Goal: Transaction & Acquisition: Book appointment/travel/reservation

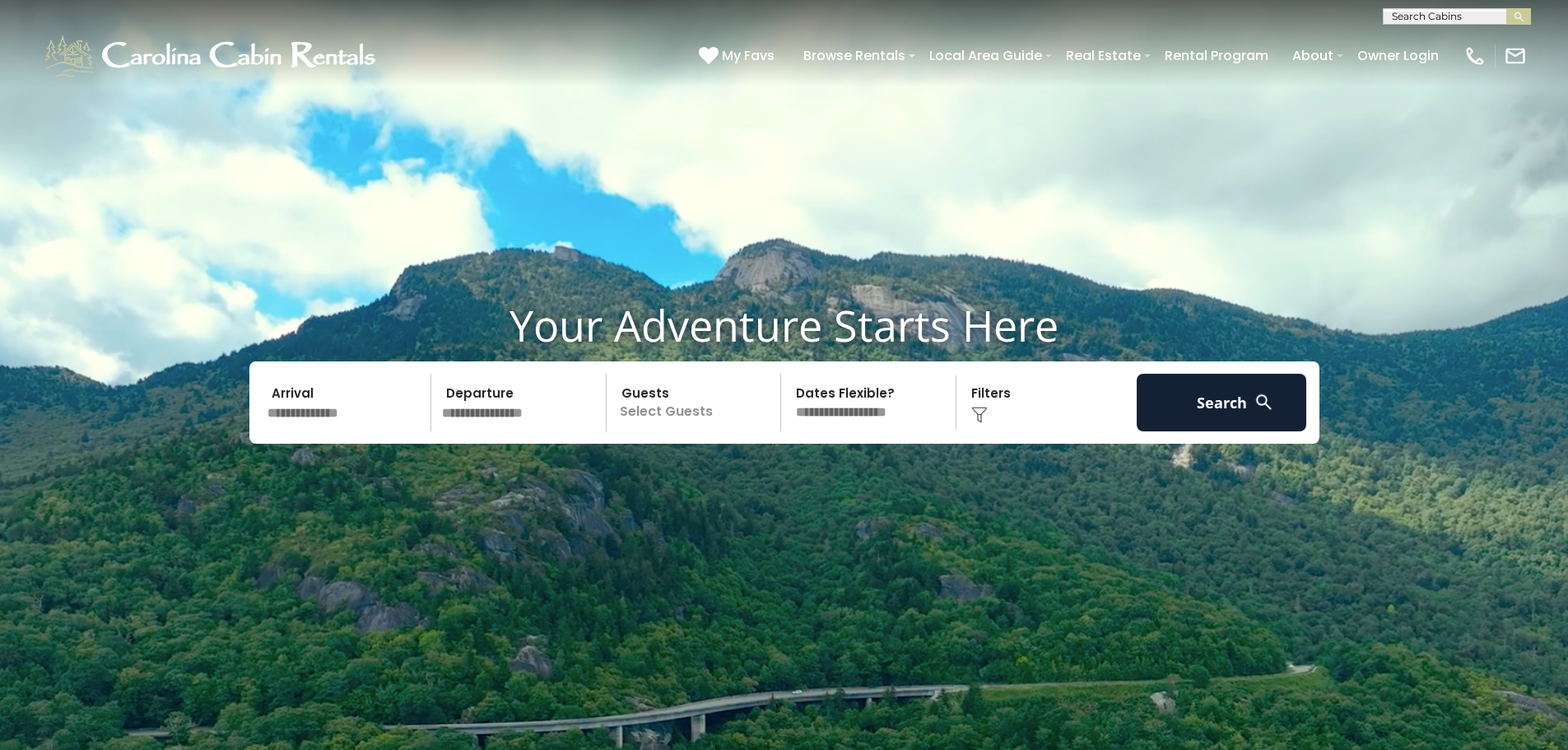
click at [310, 423] on input "text" at bounding box center [347, 402] width 170 height 58
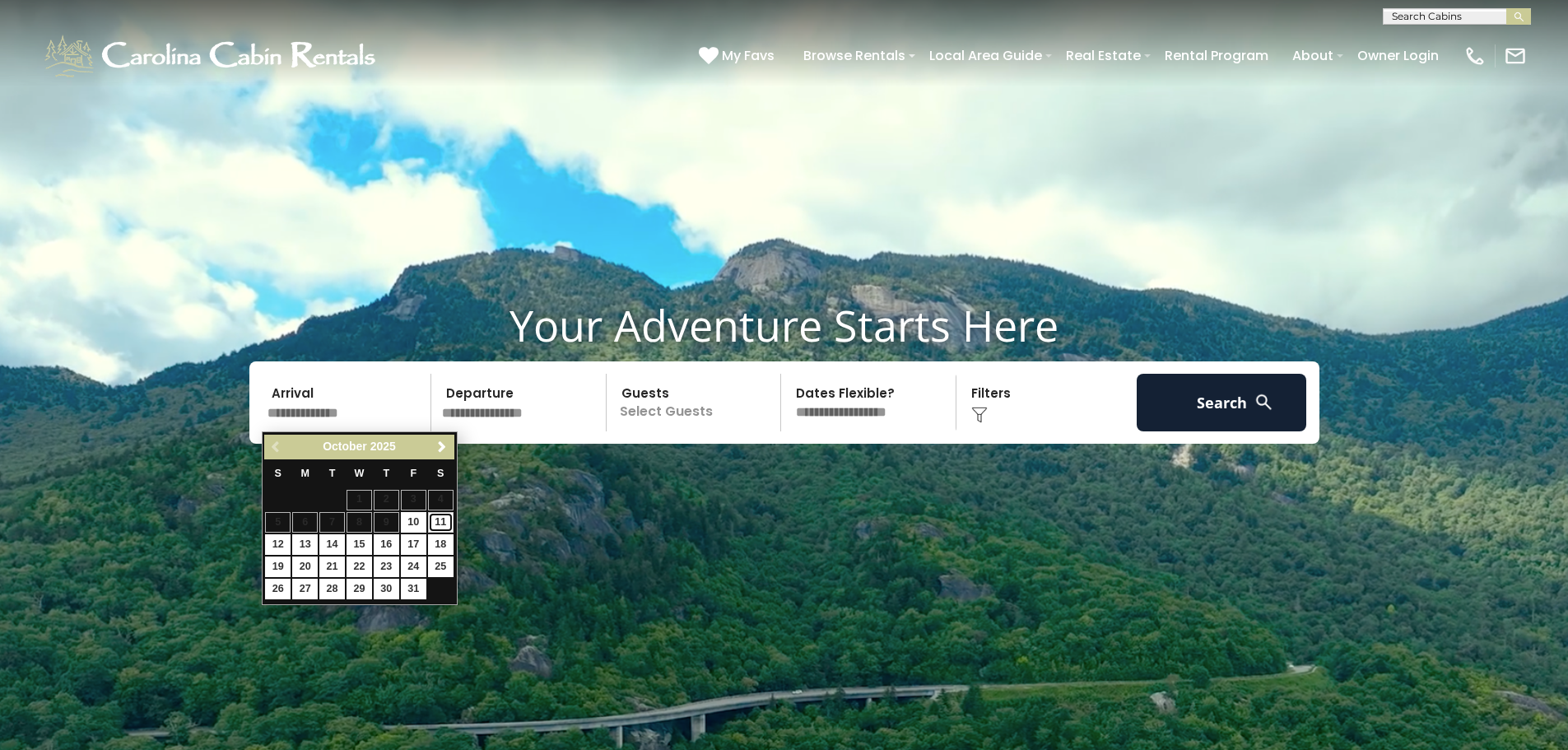
click at [451, 522] on link "11" at bounding box center [441, 522] width 25 height 21
type input "********"
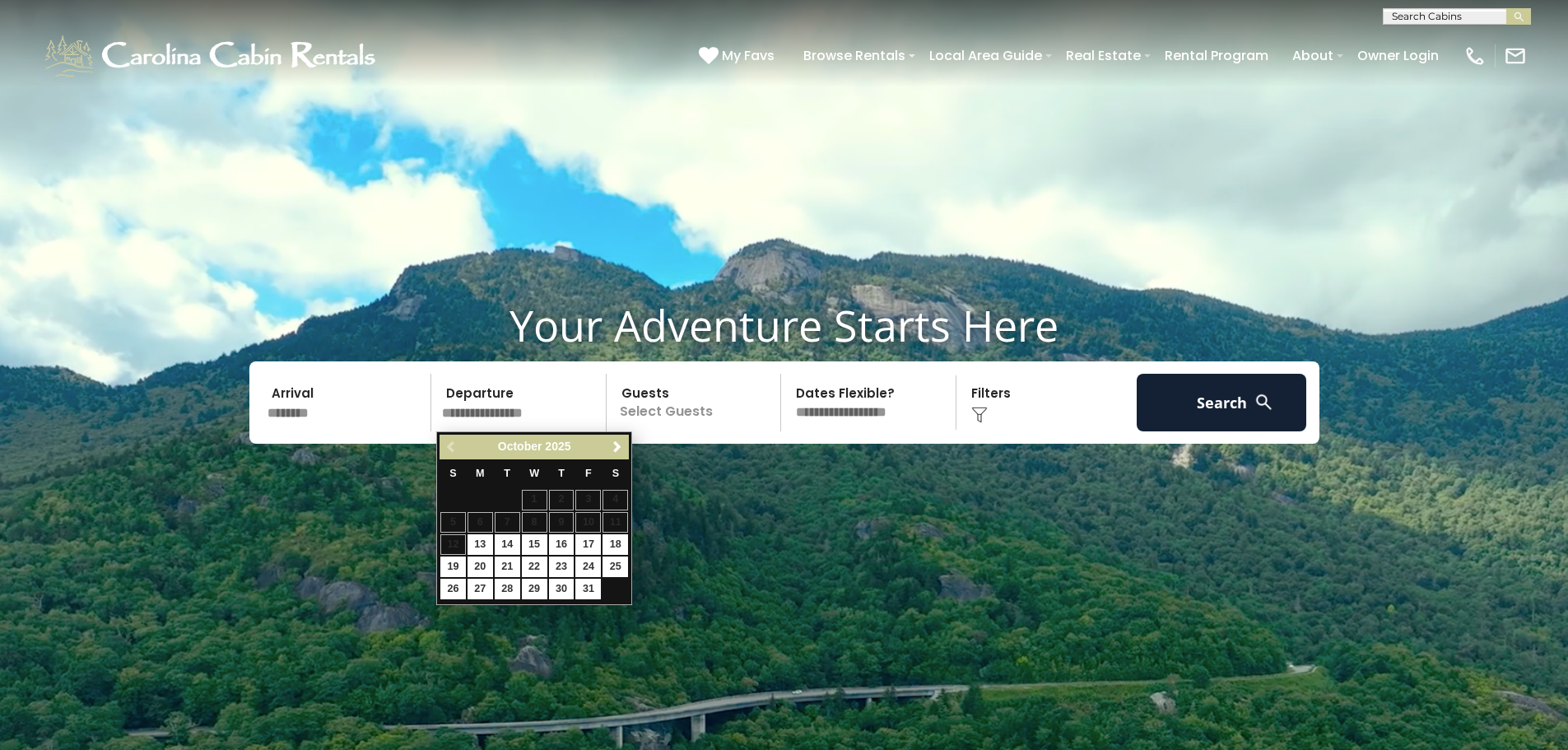
click at [454, 543] on table "S M T W T F S 1 2 3 4 5 6 7 8 9 10 11 12 13 14 15 16 17 18 19 20 21 22 23 24 25…" at bounding box center [535, 530] width 190 height 141
click at [493, 542] on link "13" at bounding box center [480, 545] width 25 height 21
type input "********"
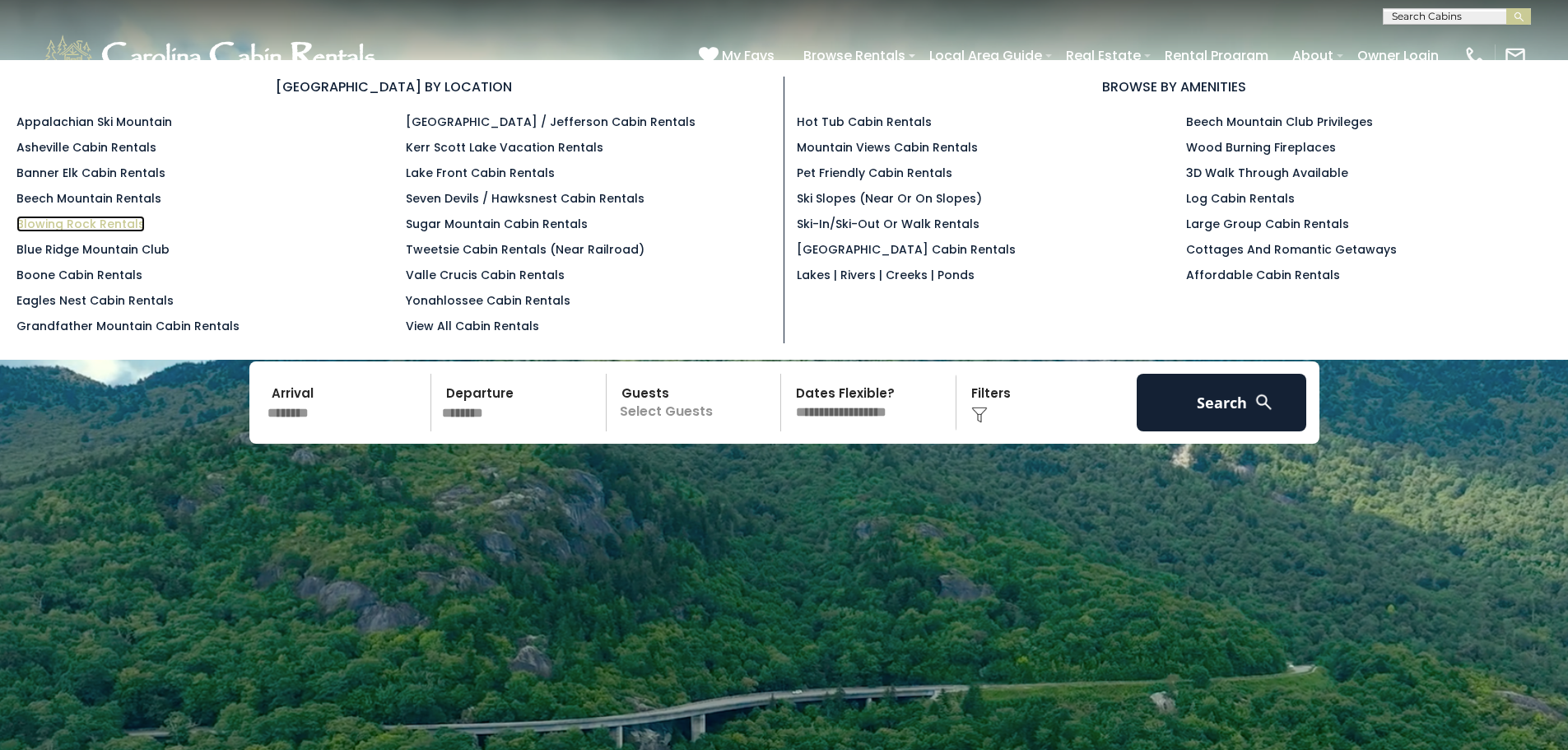
click at [62, 220] on link "Blowing Rock Rentals" at bounding box center [81, 224] width 128 height 17
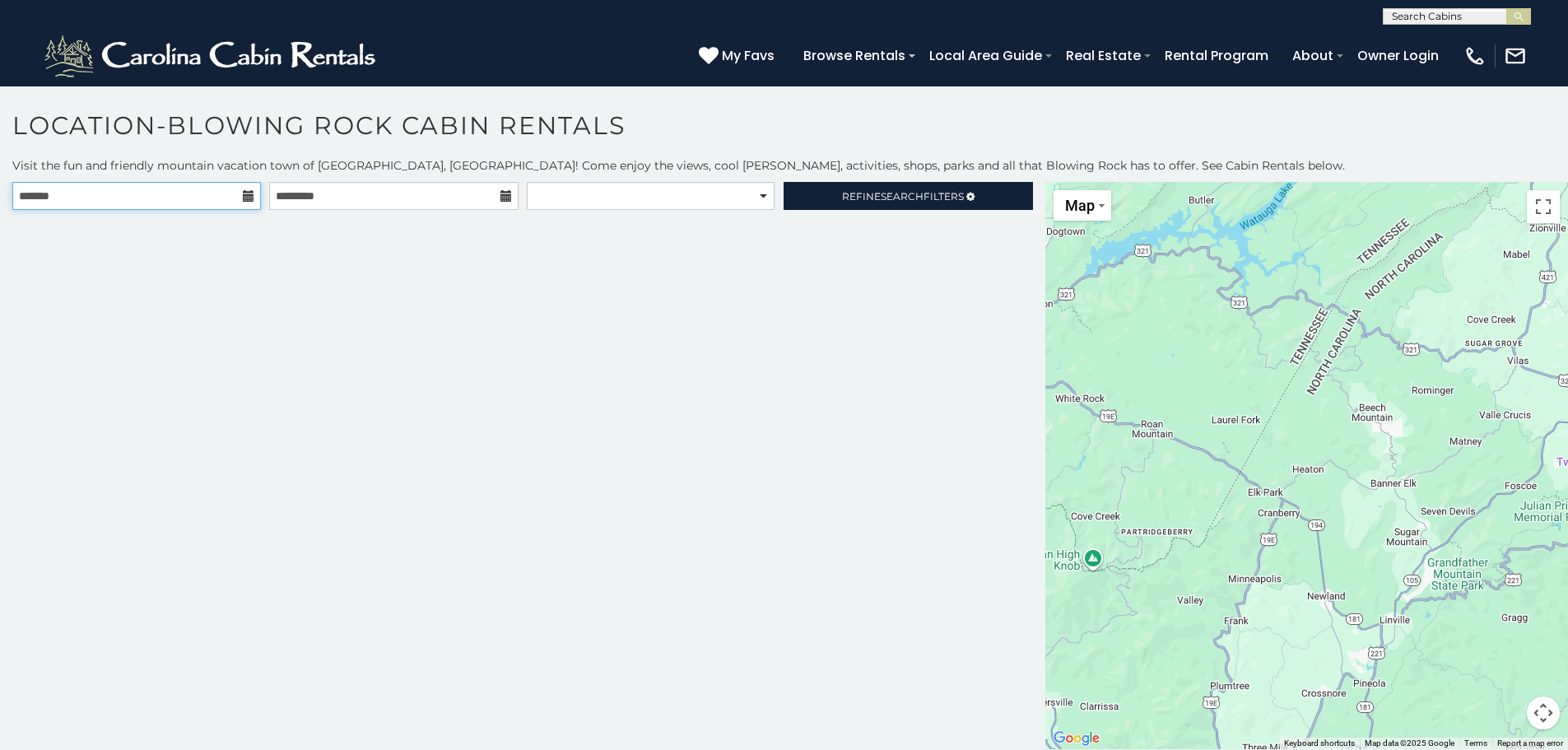
click at [206, 205] on input "text" at bounding box center [137, 196] width 248 height 28
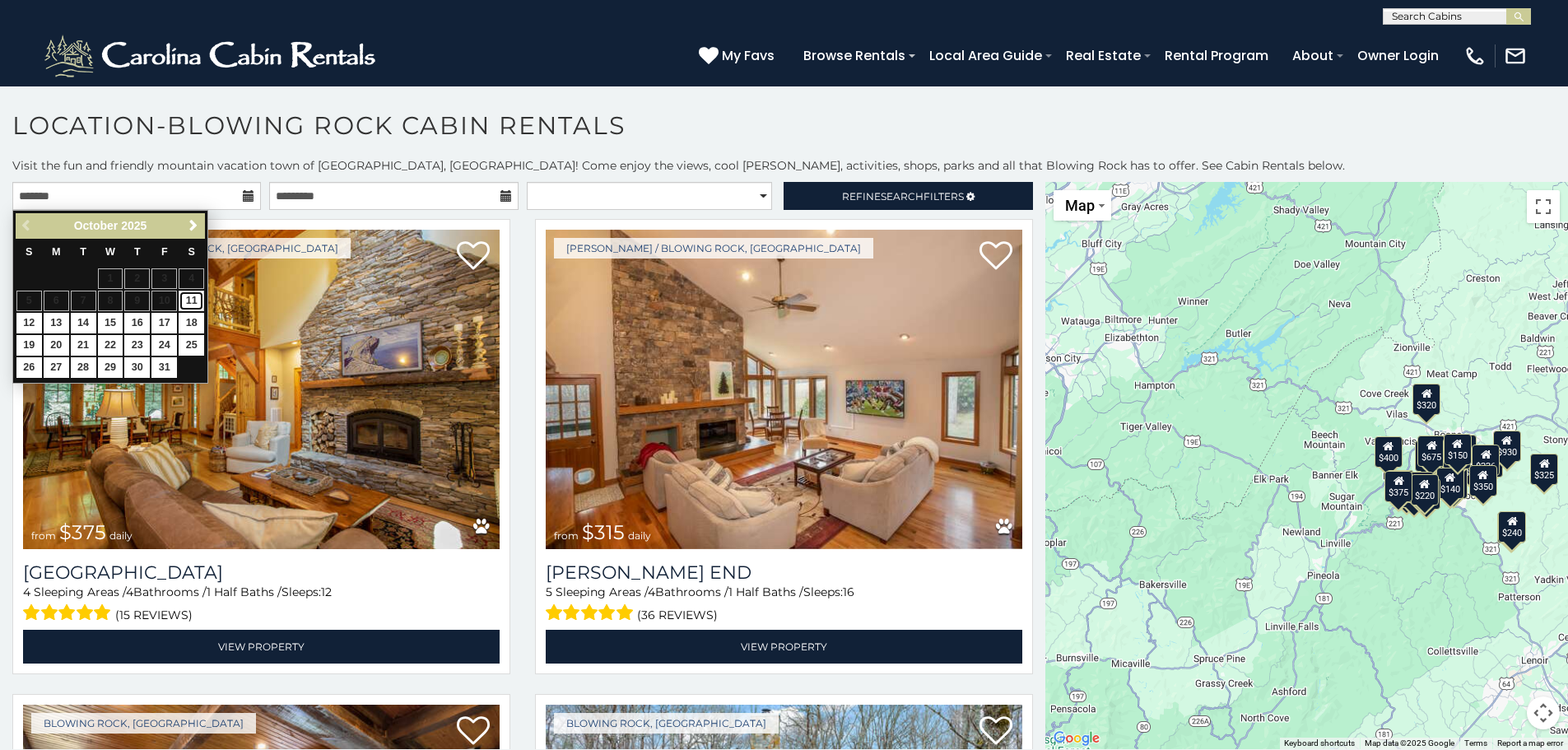
click at [186, 295] on link "11" at bounding box center [191, 301] width 25 height 21
type input "**********"
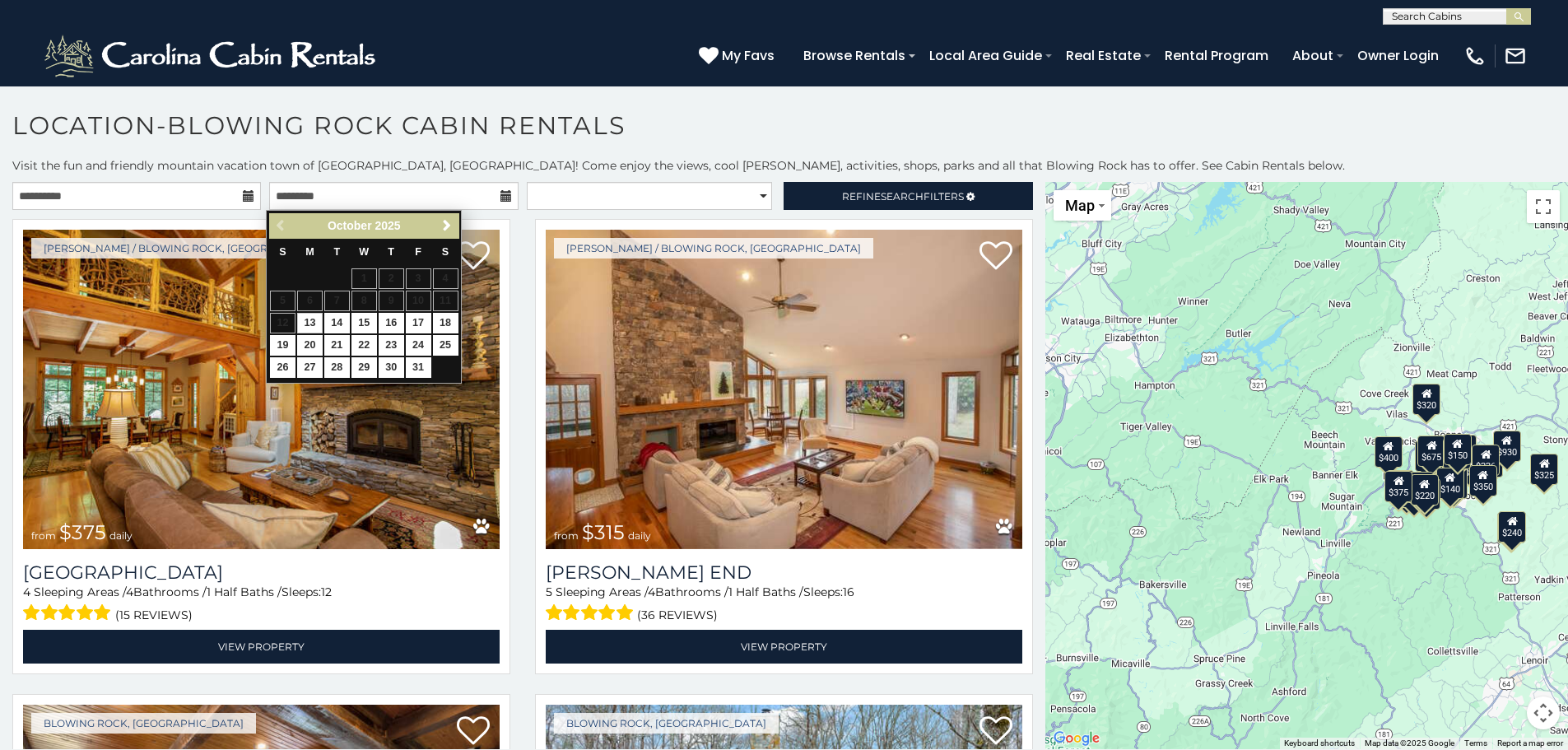
click at [284, 326] on table "S M T W T F S 1 2 3 4 5 6 7 8 9 10 11 12 13 14 15 16 17 18 19 20 21 22 23 24 25…" at bounding box center [364, 309] width 190 height 141
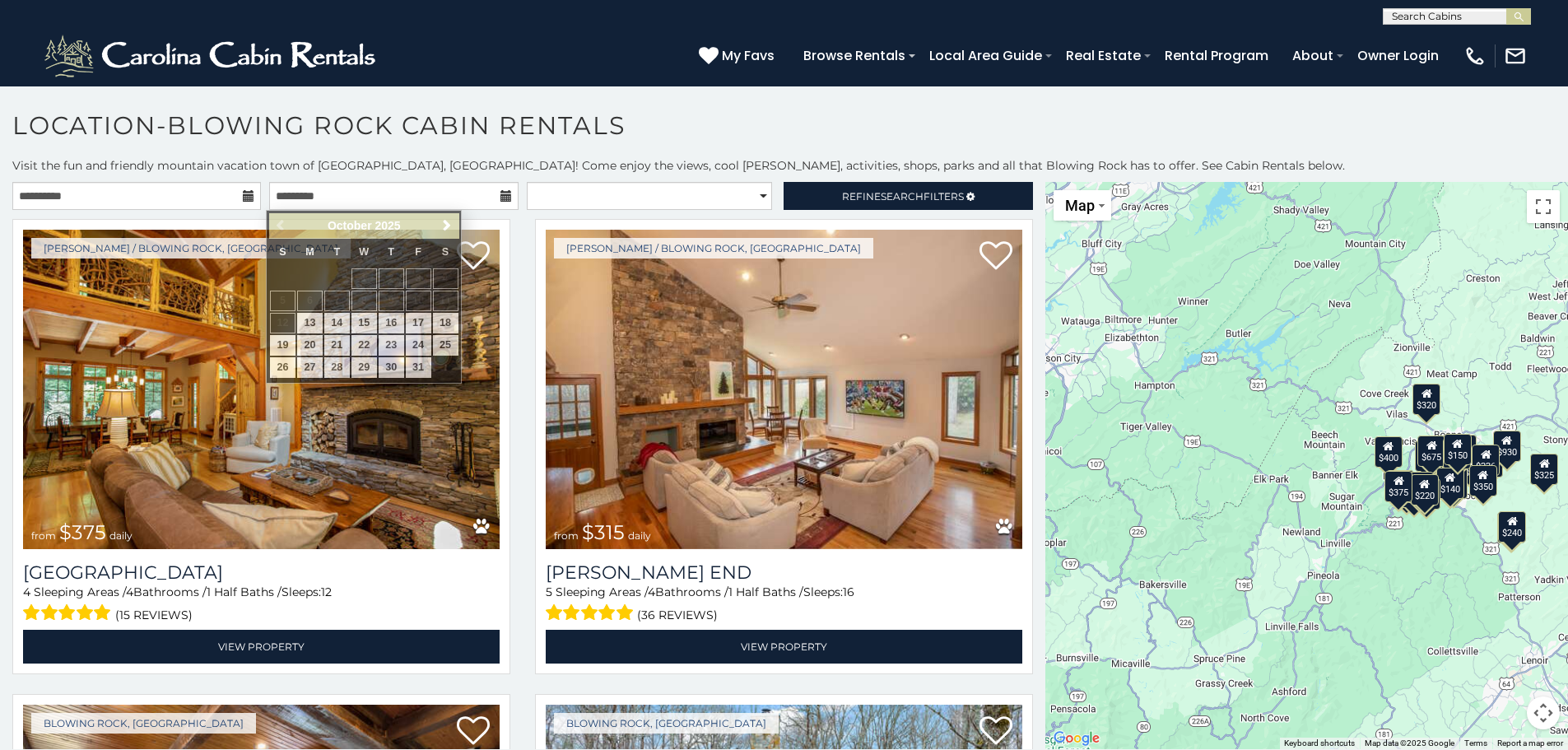
click at [566, 141] on h1 "Location-Blowing Rock Cabin Rentals" at bounding box center [784, 134] width 1568 height 47
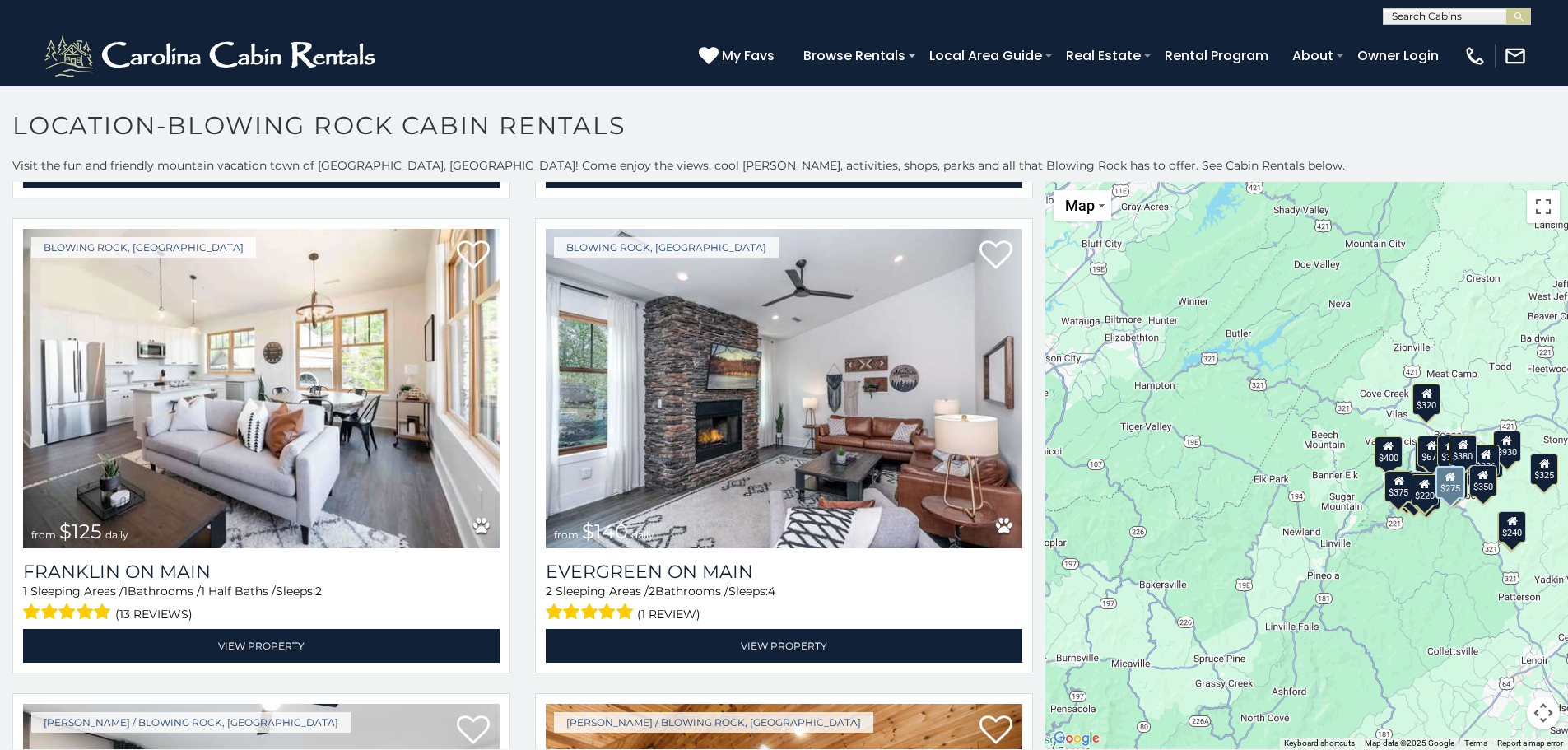
scroll to position [1482, 0]
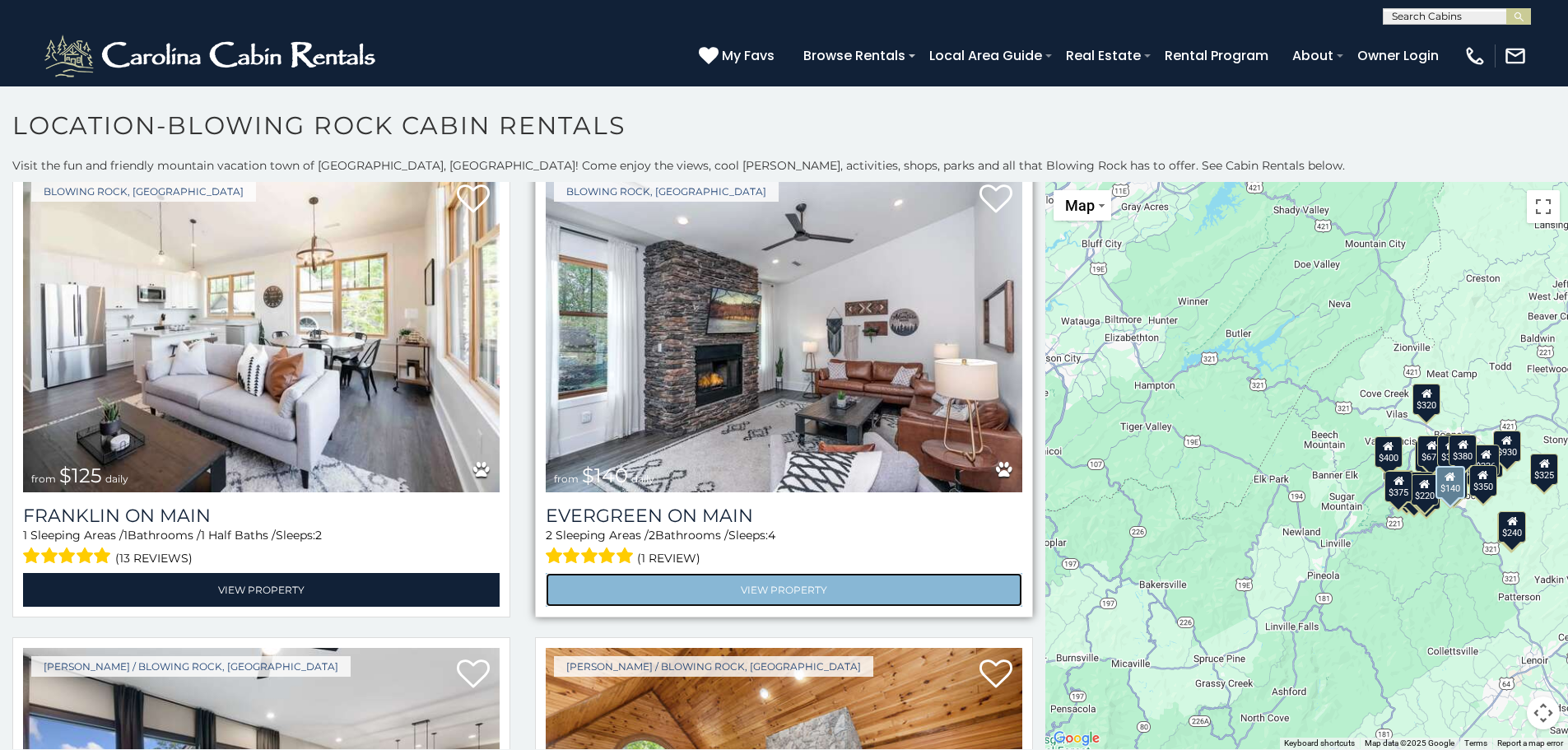
click at [719, 574] on link "View Property" at bounding box center [784, 590] width 477 height 34
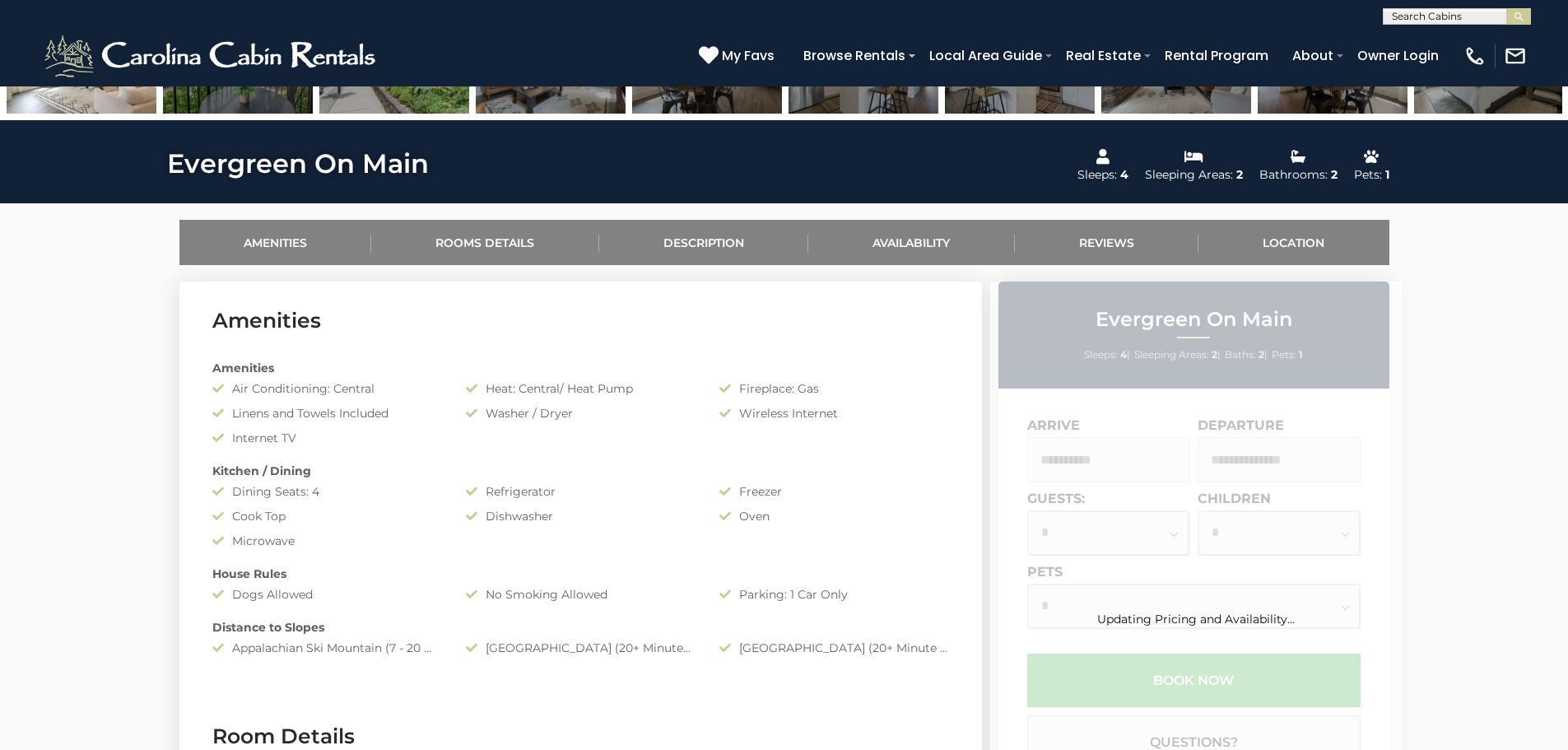
scroll to position [659, 0]
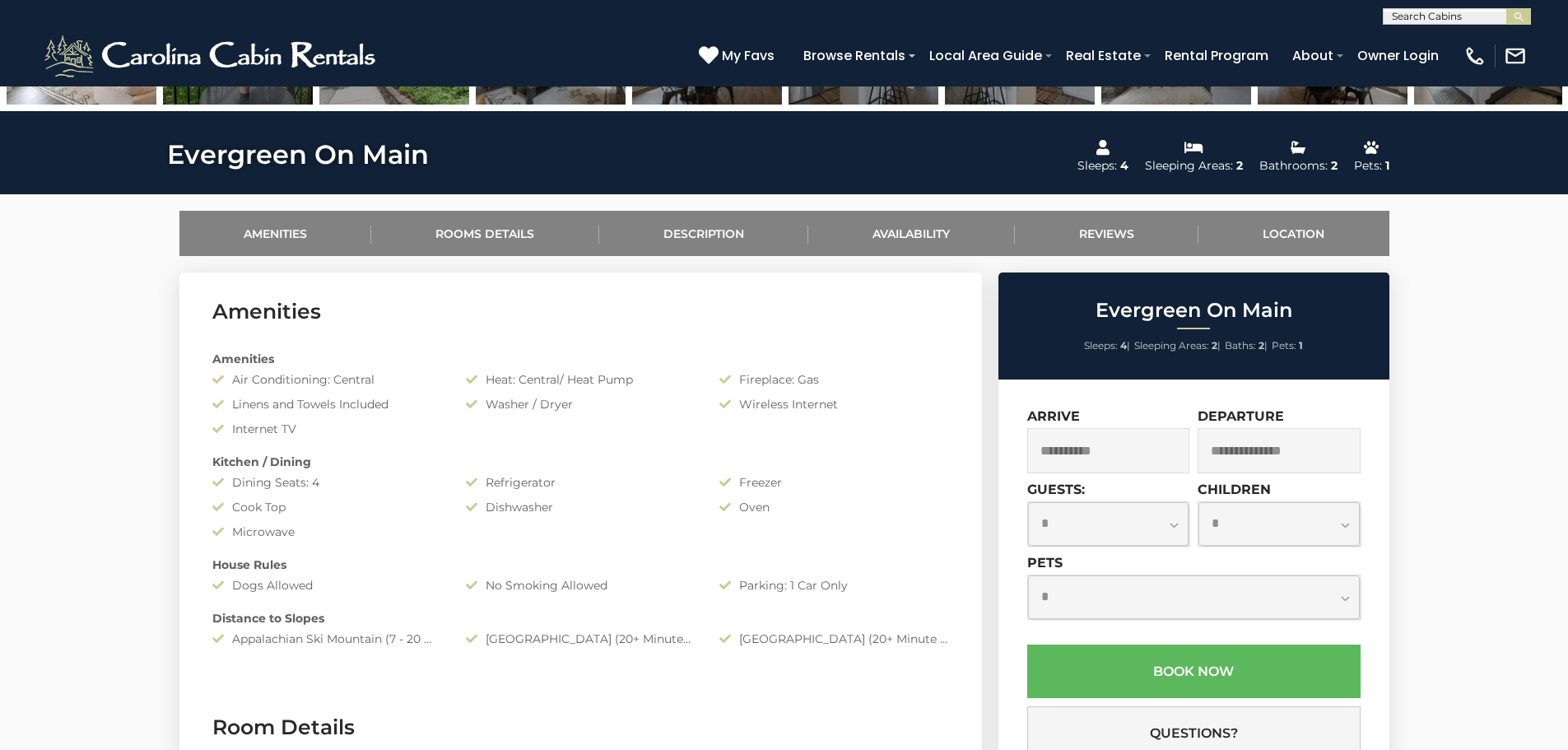
click at [1264, 461] on input "text" at bounding box center [1279, 451] width 163 height 45
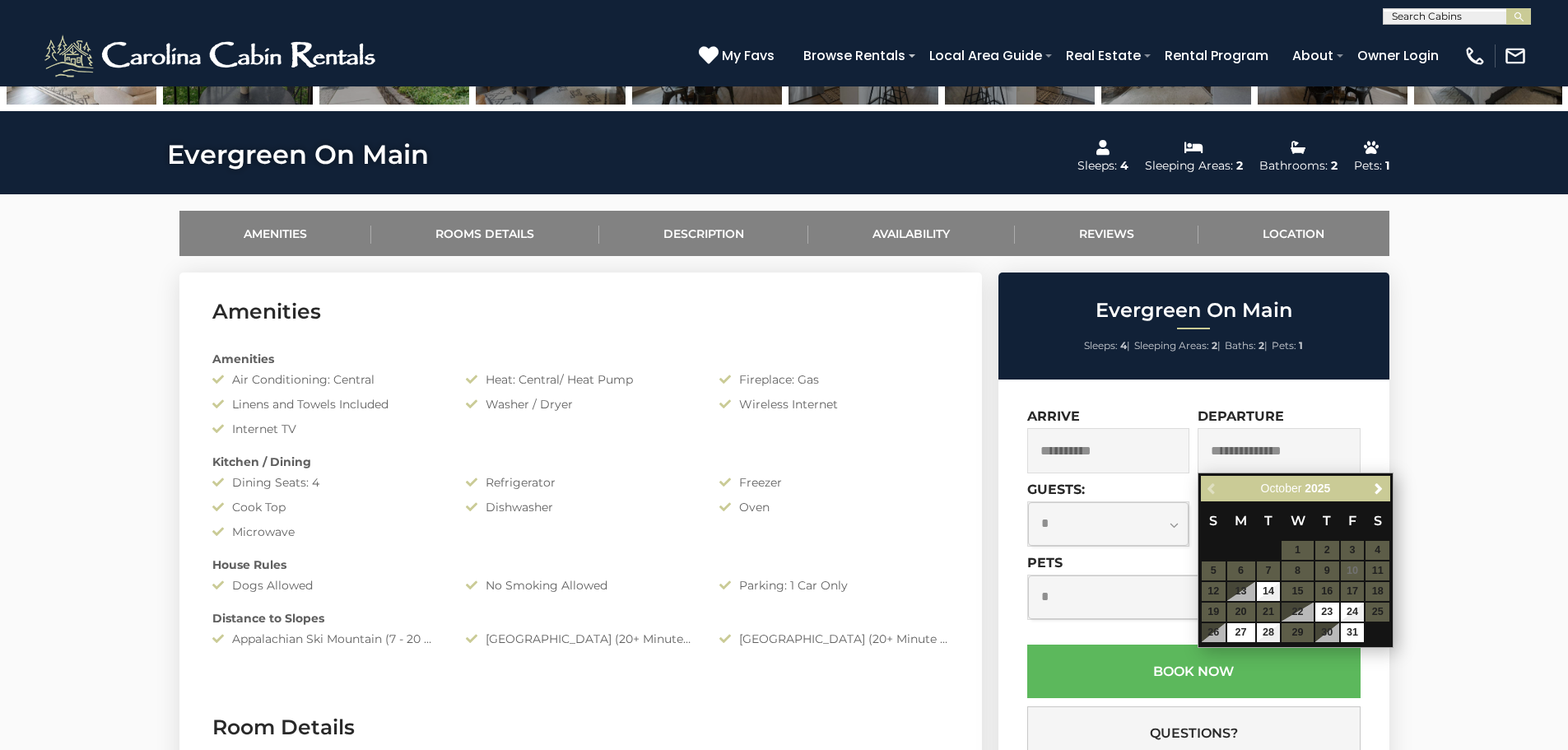
click at [1221, 591] on table "S M T W T F S 1 2 3 4 5 6 7 8 9 10 11 12 13 14 15 16 17 18 19 20 21 22 23 24 25…" at bounding box center [1296, 572] width 190 height 142
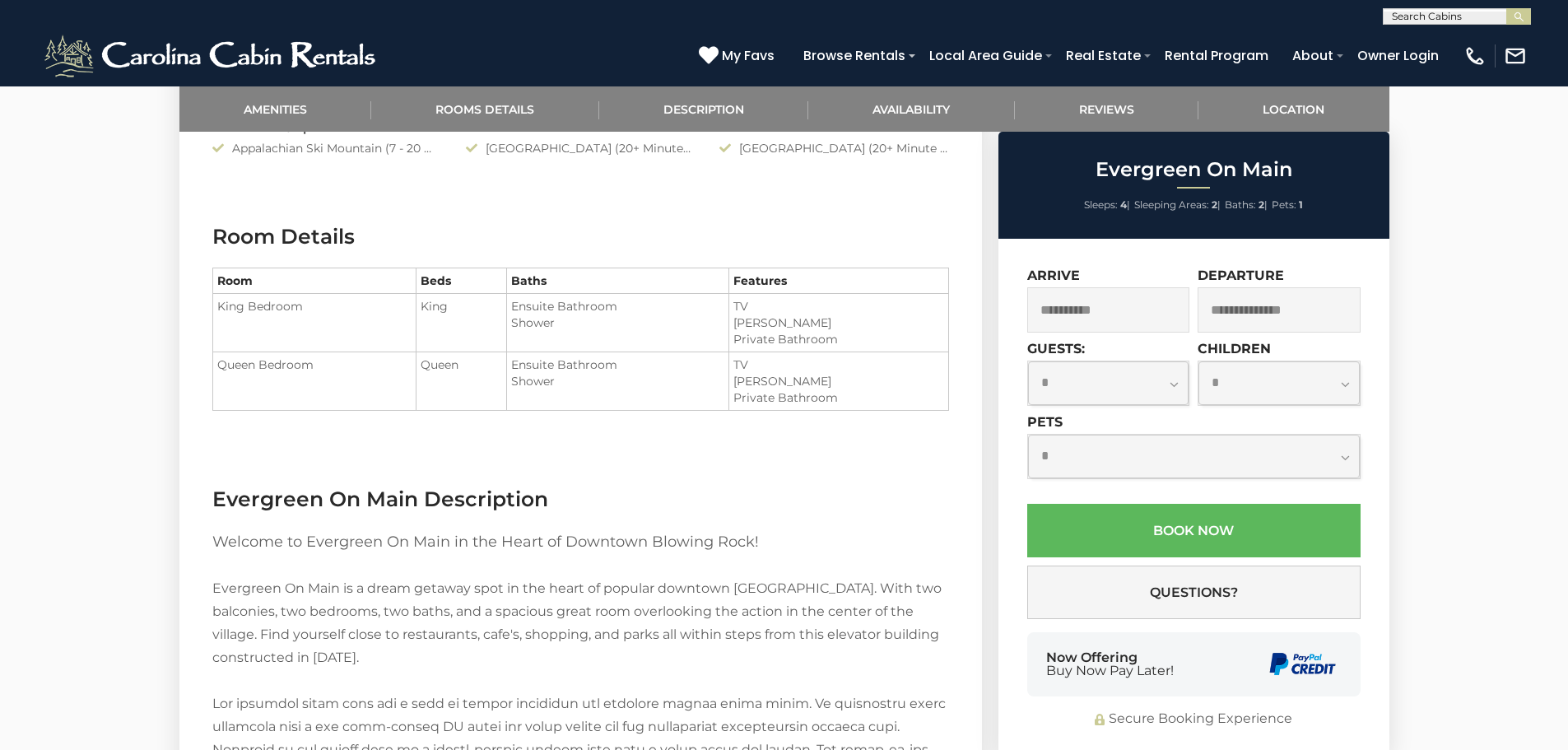
scroll to position [1153, 0]
